Goal: Transaction & Acquisition: Book appointment/travel/reservation

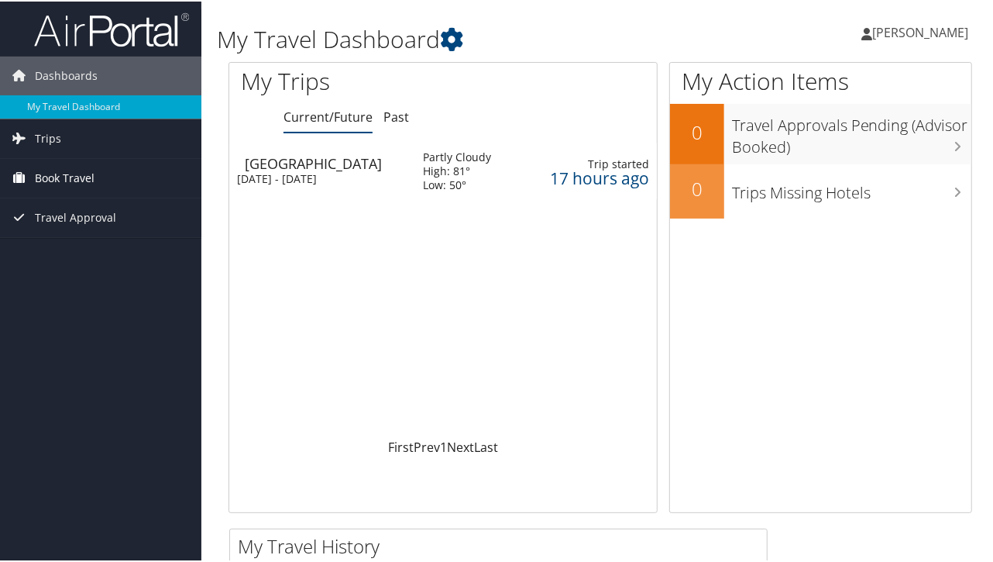
click at [84, 177] on span "Book Travel" at bounding box center [65, 176] width 60 height 39
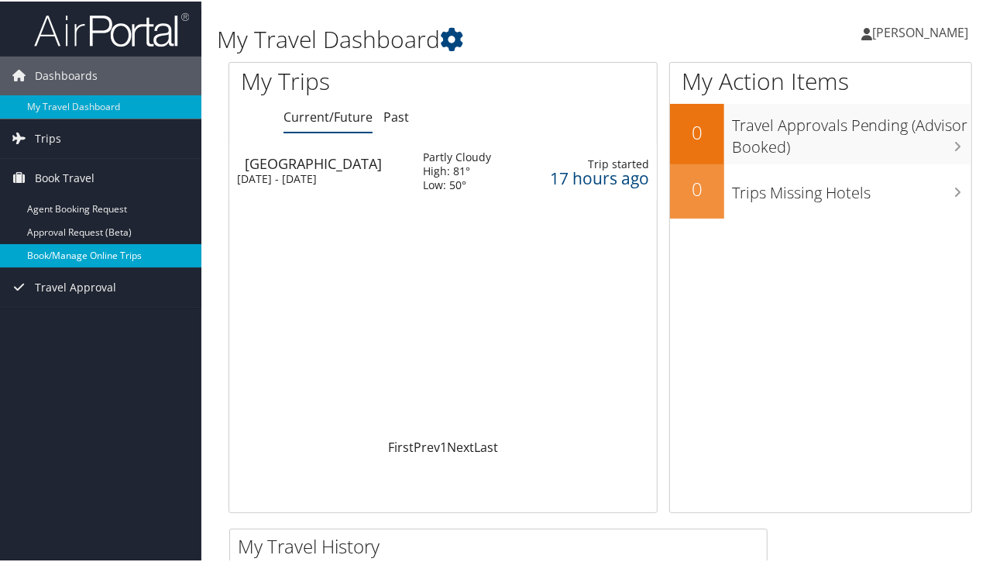
click at [100, 250] on link "Book/Manage Online Trips" at bounding box center [100, 253] width 201 height 23
